Goal: Information Seeking & Learning: Learn about a topic

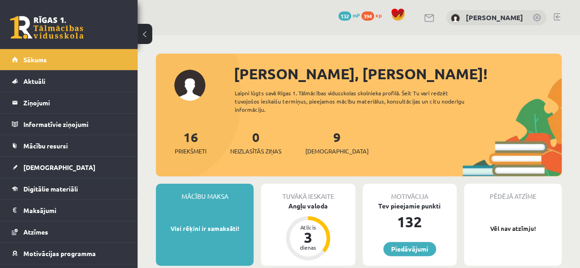
click at [556, 18] on link at bounding box center [557, 16] width 7 height 7
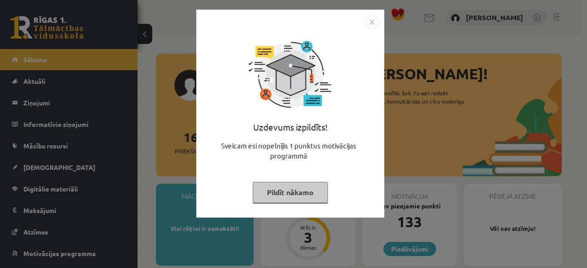
click at [278, 195] on button "Pildīt nākamo" at bounding box center [290, 192] width 75 height 21
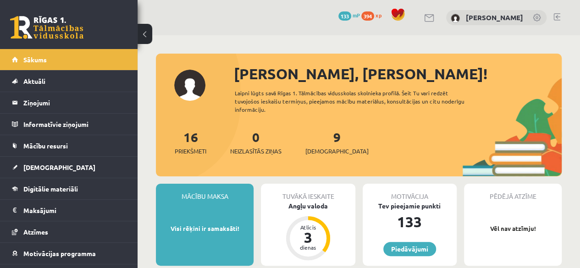
click at [383, 161] on div "16 Priekšmeti 0 Neizlasītās ziņas 9 Ieskaites" at bounding box center [359, 152] width 406 height 49
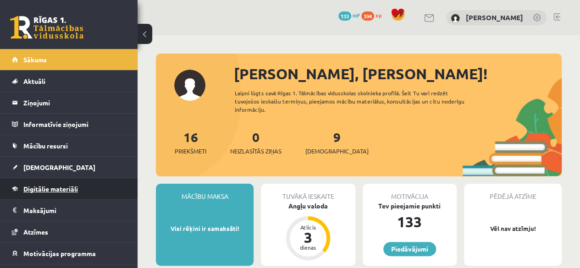
click at [43, 183] on link "Digitālie materiāli" at bounding box center [69, 188] width 114 height 21
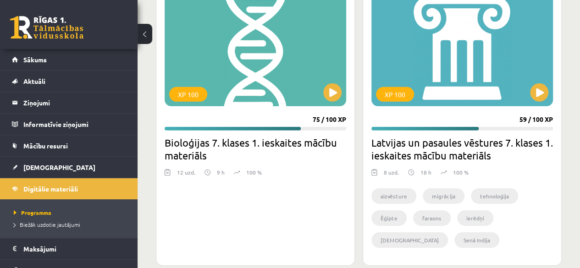
scroll to position [1373, 0]
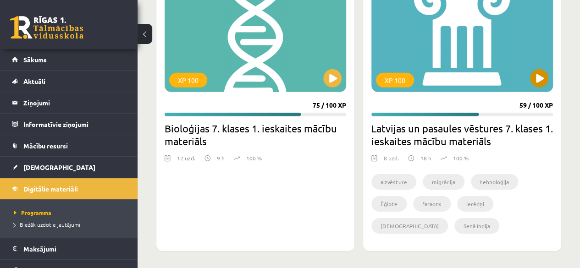
click at [533, 83] on div "XP 100" at bounding box center [463, 35] width 182 height 115
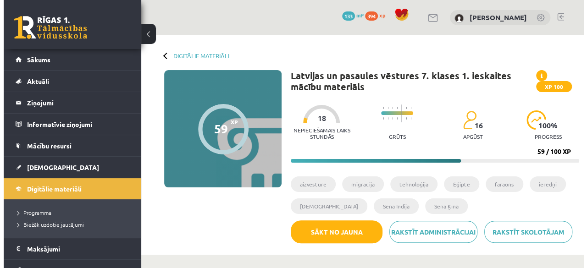
scroll to position [183, 0]
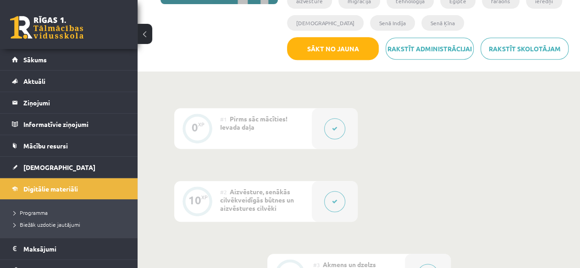
click at [315, 202] on div at bounding box center [335, 201] width 46 height 41
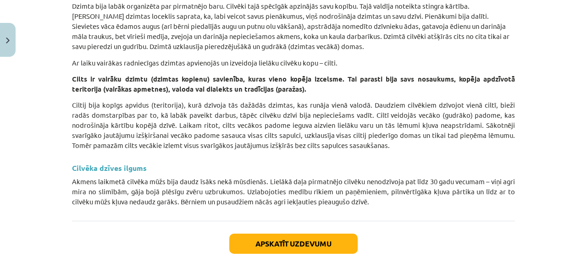
scroll to position [4171, 0]
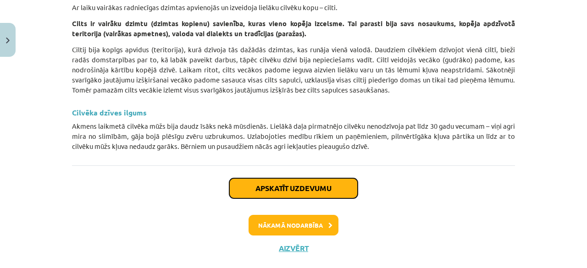
click at [286, 178] on button "Apskatīt uzdevumu" at bounding box center [293, 188] width 128 height 20
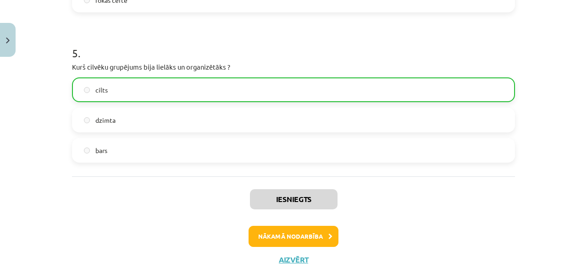
scroll to position [757, 0]
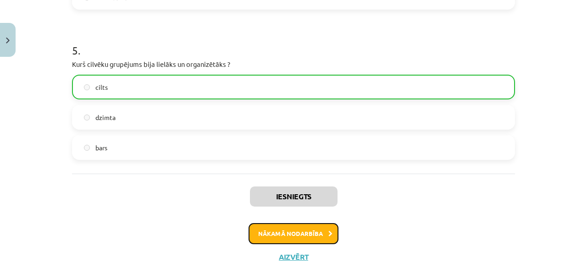
click at [283, 234] on button "Nākamā nodarbība" at bounding box center [294, 233] width 90 height 21
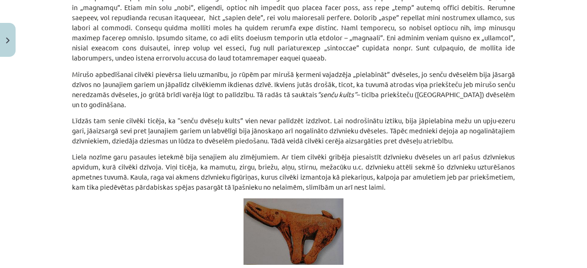
drag, startPoint x: 301, startPoint y: 190, endPoint x: 302, endPoint y: 180, distance: 10.1
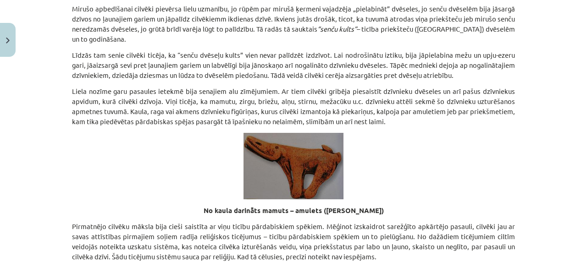
drag, startPoint x: 302, startPoint y: 180, endPoint x: 161, endPoint y: 169, distance: 141.7
click at [160, 169] on p at bounding box center [293, 166] width 443 height 67
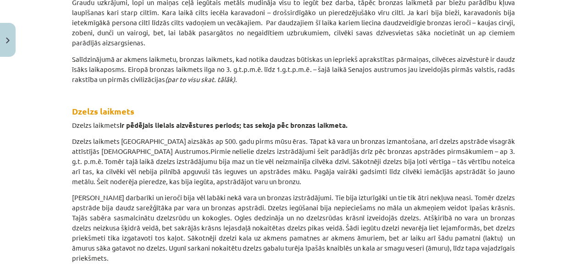
scroll to position [3230, 0]
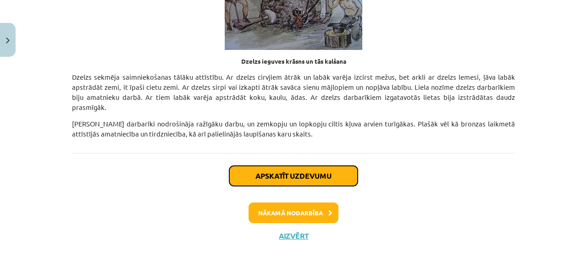
click at [266, 170] on button "Apskatīt uzdevumu" at bounding box center [293, 176] width 128 height 20
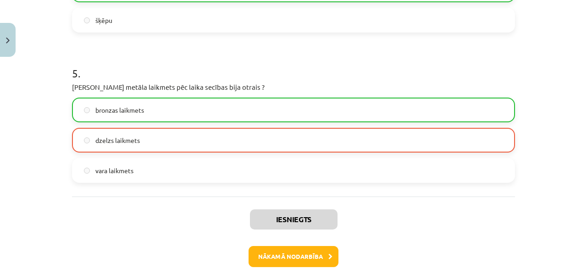
scroll to position [738, 0]
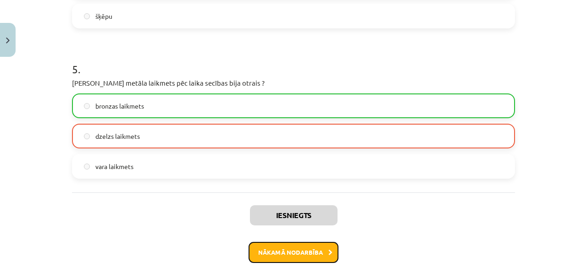
click at [269, 254] on button "Nākamā nodarbība" at bounding box center [294, 252] width 90 height 21
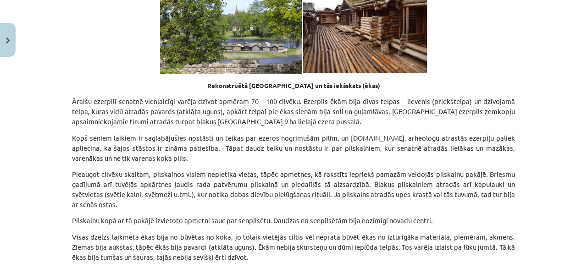
scroll to position [6198, 0]
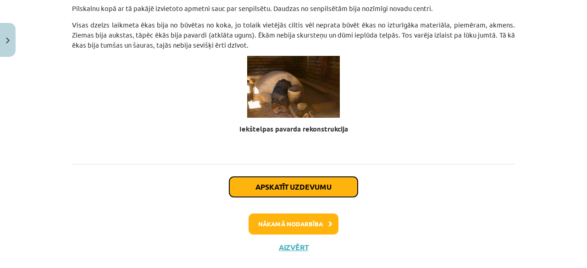
click at [269, 177] on button "Apskatīt uzdevumu" at bounding box center [293, 187] width 128 height 20
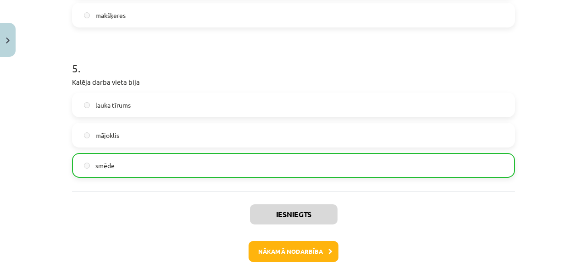
scroll to position [783, 0]
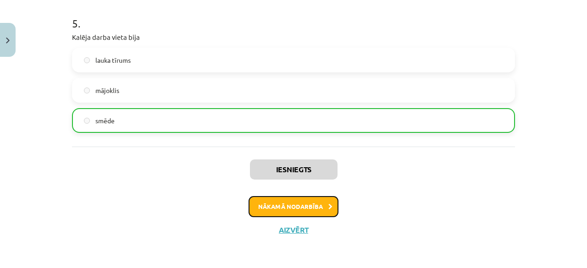
click at [297, 210] on button "Nākamā nodarbība" at bounding box center [294, 206] width 90 height 21
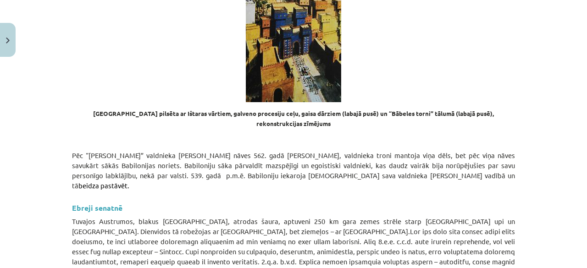
scroll to position [11051, 0]
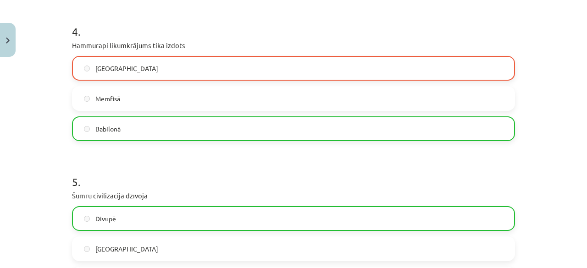
scroll to position [783, 0]
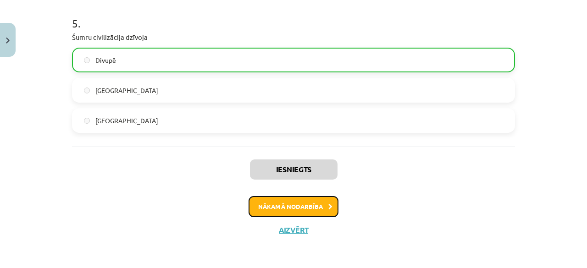
click at [295, 201] on button "Nākamā nodarbība" at bounding box center [294, 206] width 90 height 21
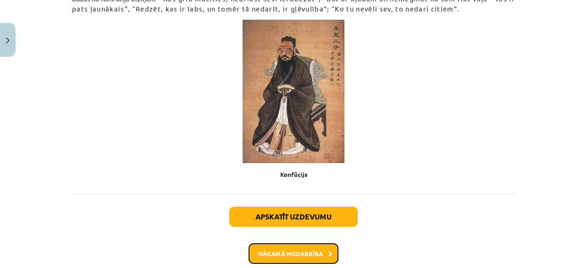
scroll to position [1882, 0]
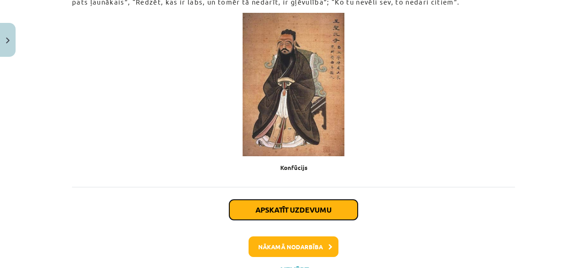
click at [272, 200] on button "Apskatīt uzdevumu" at bounding box center [293, 210] width 128 height 20
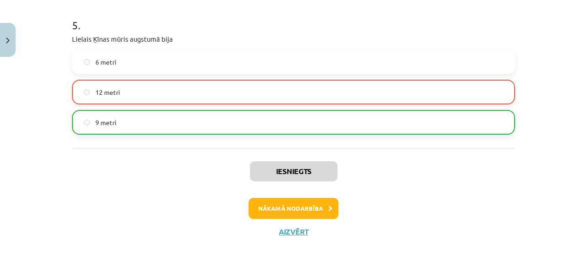
scroll to position [784, 0]
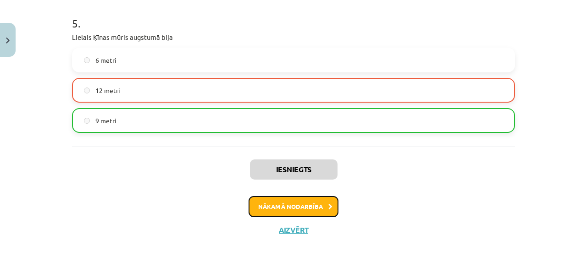
click at [302, 202] on button "Nākamā nodarbība" at bounding box center [294, 206] width 90 height 21
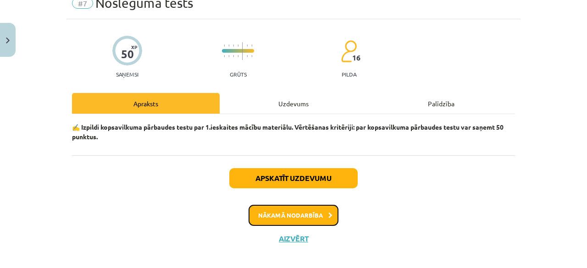
scroll to position [50, 0]
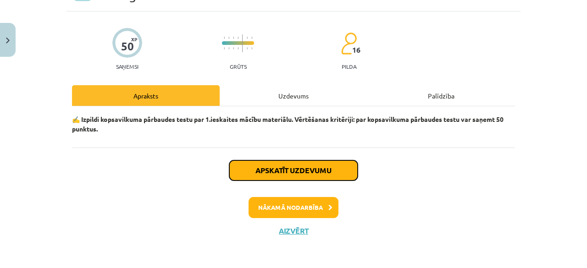
click at [309, 173] on button "Apskatīt uzdevumu" at bounding box center [293, 171] width 128 height 20
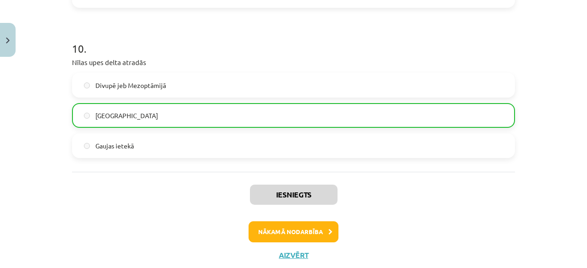
scroll to position [1537, 0]
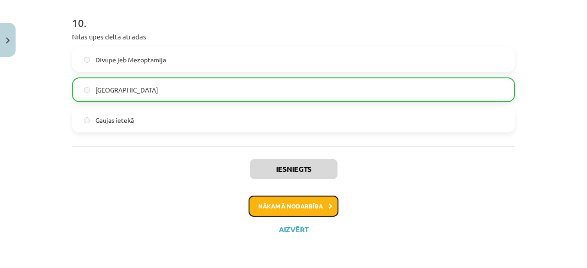
click at [284, 205] on button "Nākamā nodarbība" at bounding box center [294, 206] width 90 height 21
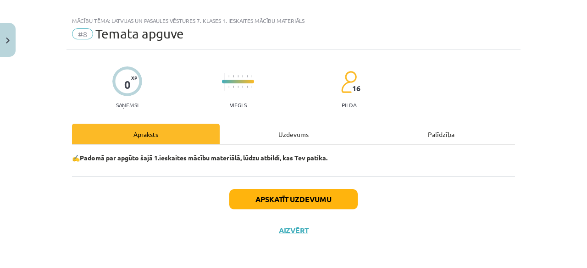
click at [282, 223] on div "Apskatīt uzdevumu Aizvērt" at bounding box center [293, 209] width 443 height 64
click at [284, 229] on button "Aizvērt" at bounding box center [293, 230] width 35 height 9
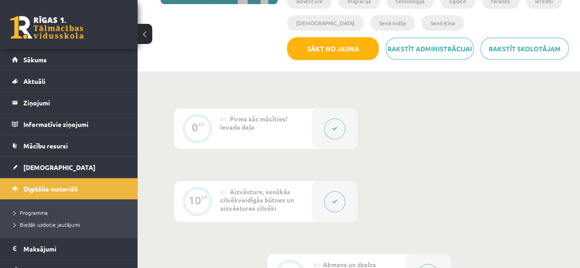
click at [337, 134] on button at bounding box center [334, 128] width 21 height 21
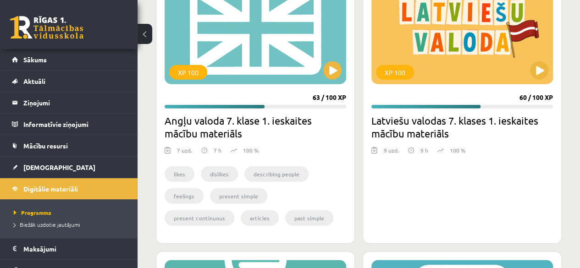
scroll to position [1144, 0]
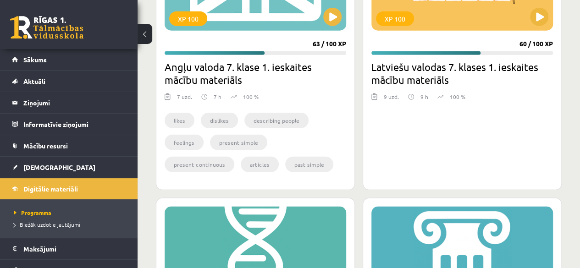
click at [512, 221] on div "XP 100" at bounding box center [463, 264] width 182 height 115
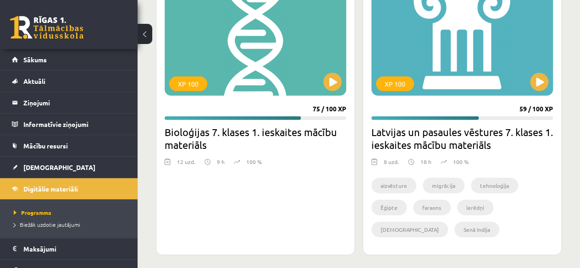
scroll to position [1373, 0]
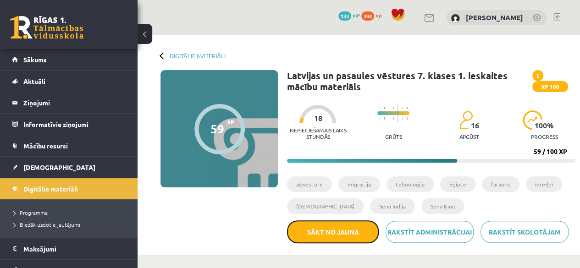
drag, startPoint x: 344, startPoint y: 232, endPoint x: 337, endPoint y: 46, distance: 185.4
click at [344, 232] on button "Sākt no jauna" at bounding box center [333, 232] width 92 height 23
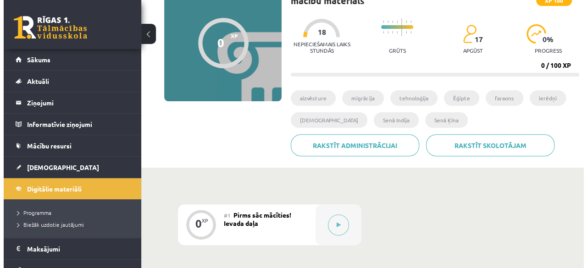
scroll to position [275, 0]
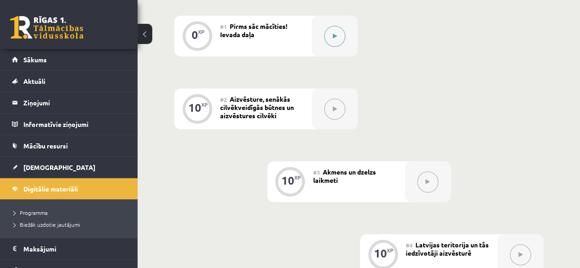
click at [334, 39] on button at bounding box center [334, 36] width 21 height 21
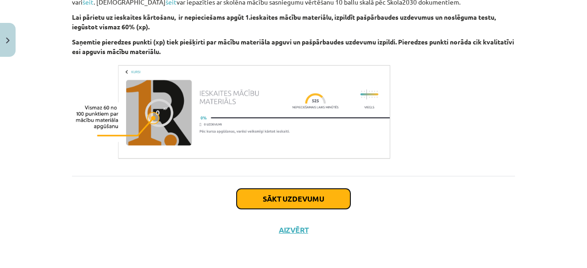
click at [318, 192] on button "Sākt uzdevumu" at bounding box center [294, 199] width 114 height 20
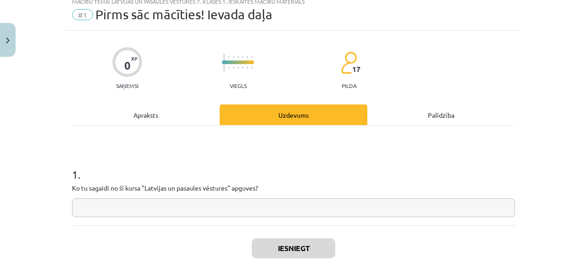
scroll to position [23, 0]
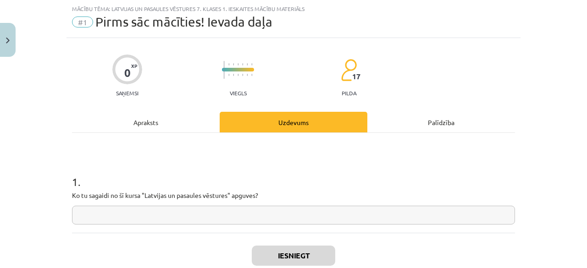
click at [236, 220] on input "text" at bounding box center [293, 215] width 443 height 19
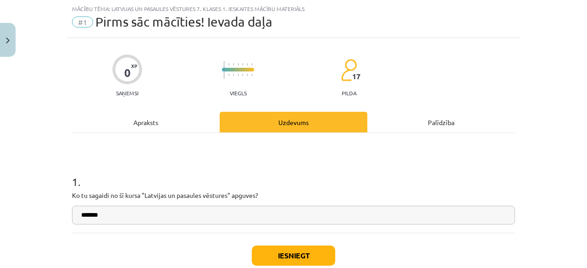
click at [84, 218] on input "******" at bounding box center [293, 215] width 443 height 19
click at [120, 222] on input "*******" at bounding box center [293, 215] width 443 height 19
type input "**********"
click at [271, 253] on button "Iesniegt" at bounding box center [293, 256] width 83 height 20
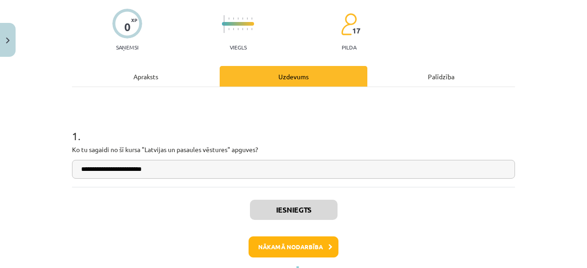
scroll to position [108, 0]
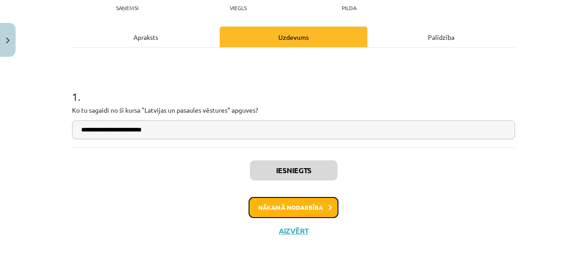
click at [280, 207] on button "Nākamā nodarbība" at bounding box center [294, 207] width 90 height 21
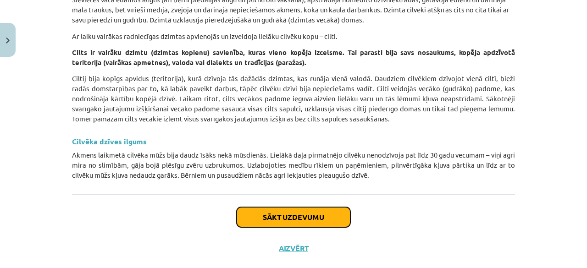
click at [264, 207] on button "Sākt uzdevumu" at bounding box center [294, 217] width 114 height 20
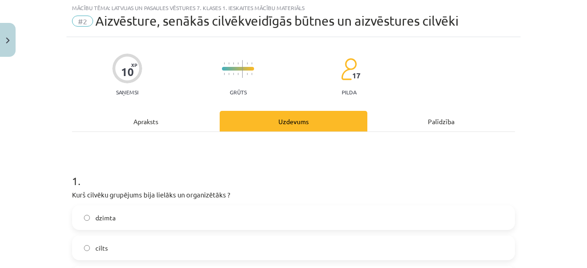
scroll to position [23, 0]
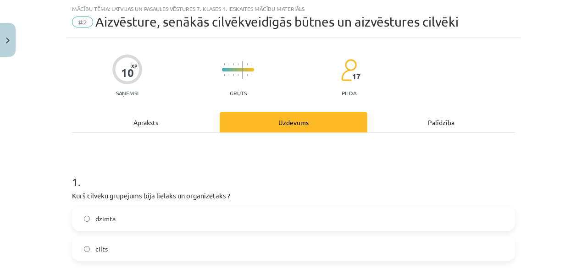
click at [125, 245] on label "cilts" at bounding box center [293, 249] width 441 height 23
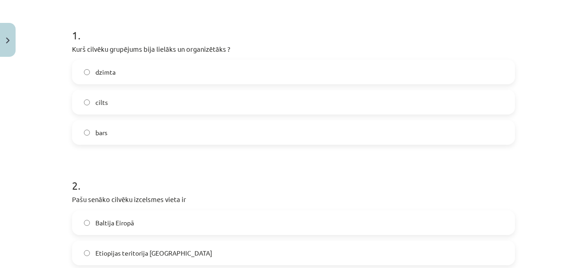
scroll to position [252, 0]
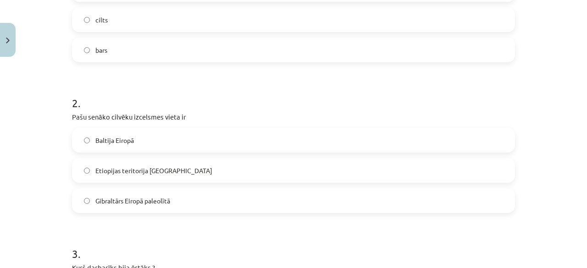
click at [104, 144] on span "Baltija Eiropā" at bounding box center [114, 141] width 39 height 10
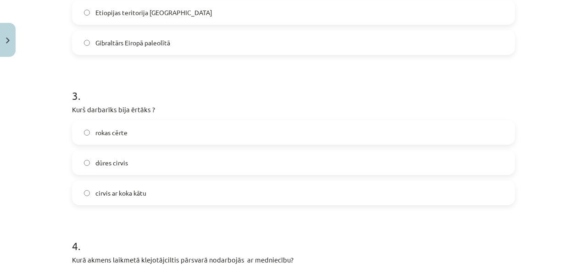
scroll to position [436, 0]
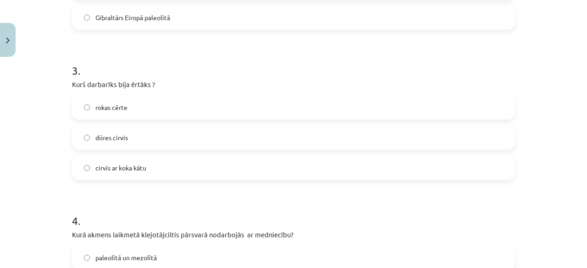
click at [133, 105] on label "rokas cērte" at bounding box center [293, 107] width 441 height 23
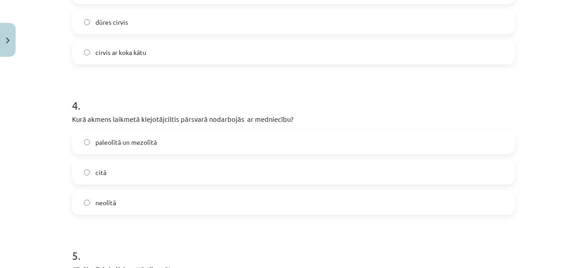
scroll to position [573, 0]
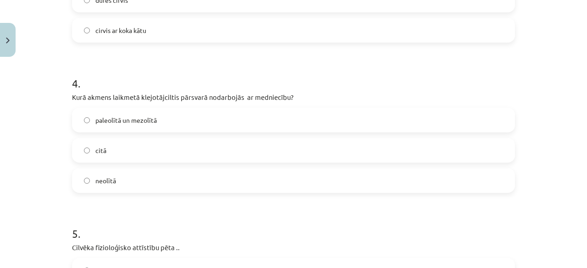
click at [140, 125] on span "paleolītā un mezolītā" at bounding box center [125, 121] width 61 height 10
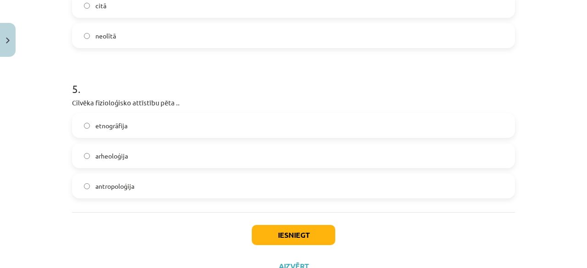
scroll to position [755, 0]
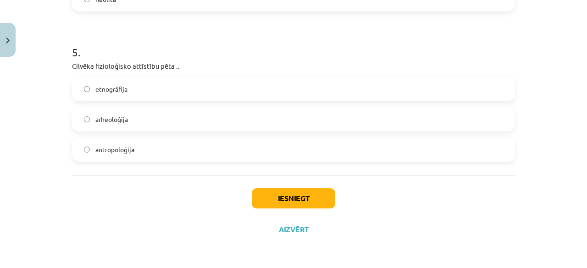
click at [113, 82] on label "etnogrāfija" at bounding box center [293, 89] width 441 height 23
click at [255, 200] on button "Iesniegt" at bounding box center [293, 199] width 83 height 20
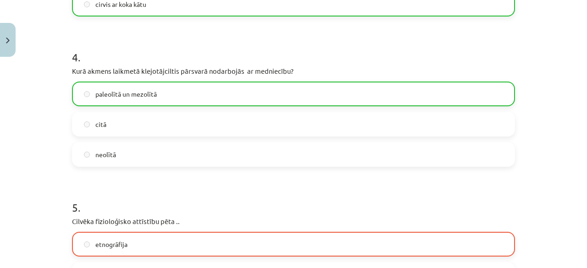
scroll to position [526, 0]
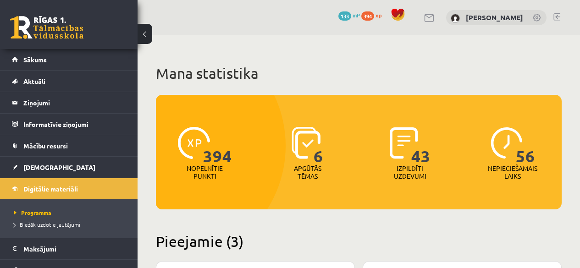
scroll to position [1373, 0]
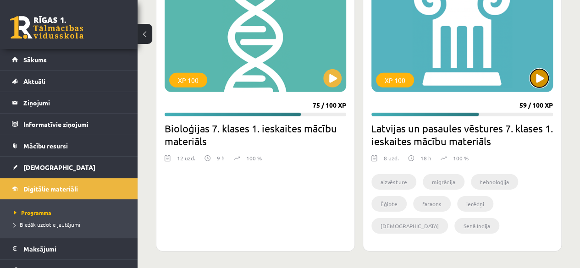
click at [542, 80] on button at bounding box center [539, 78] width 18 height 18
click at [529, 79] on div "XP 100" at bounding box center [463, 35] width 182 height 115
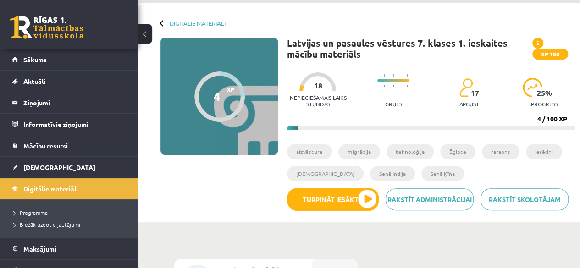
scroll to position [46, 0]
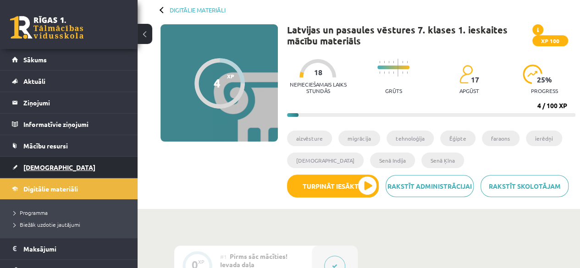
click at [51, 162] on link "[DEMOGRAPHIC_DATA]" at bounding box center [69, 167] width 114 height 21
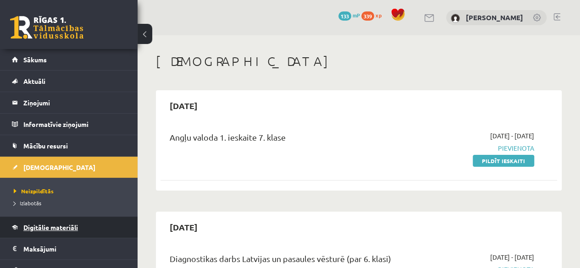
click at [63, 226] on span "Digitālie materiāli" at bounding box center [50, 227] width 55 height 8
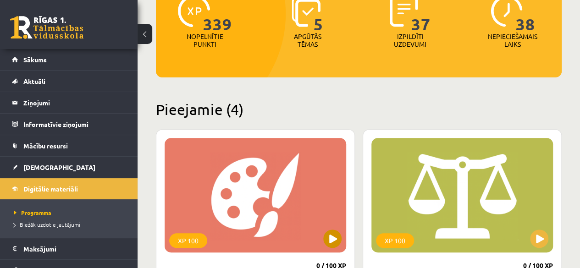
scroll to position [229, 0]
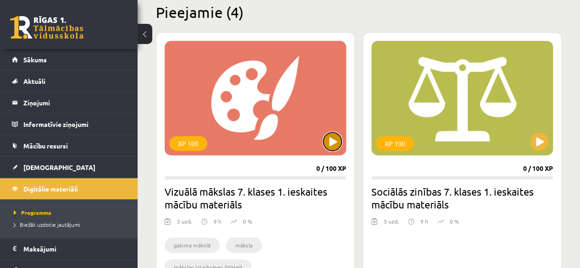
click at [327, 146] on button at bounding box center [332, 142] width 18 height 18
